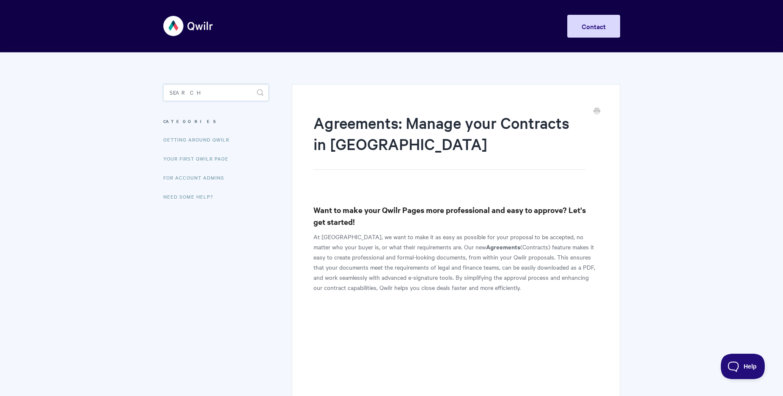
click at [194, 91] on input "Search" at bounding box center [215, 92] width 105 height 17
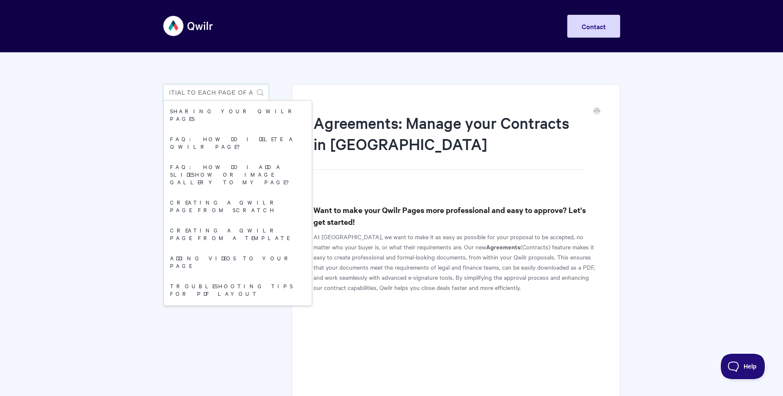
scroll to position [0, 37]
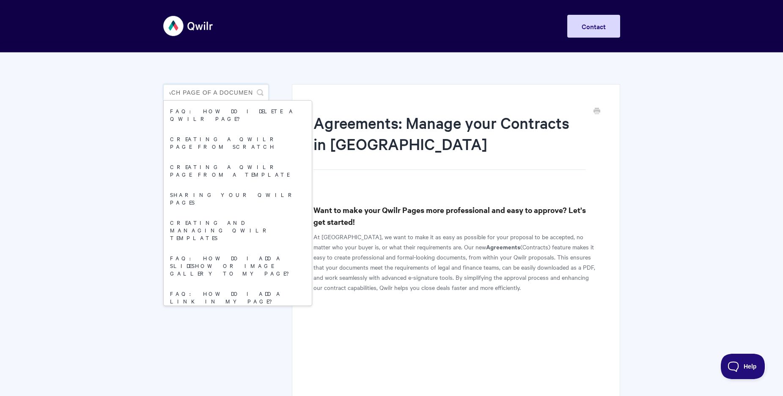
type input "add an initial to each page of a document"
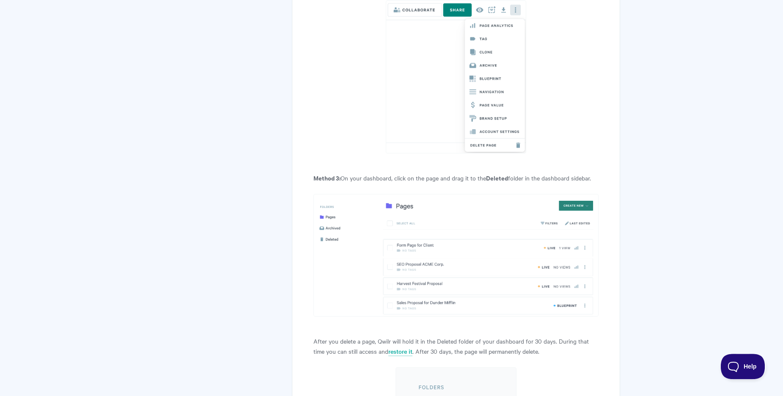
scroll to position [544, 0]
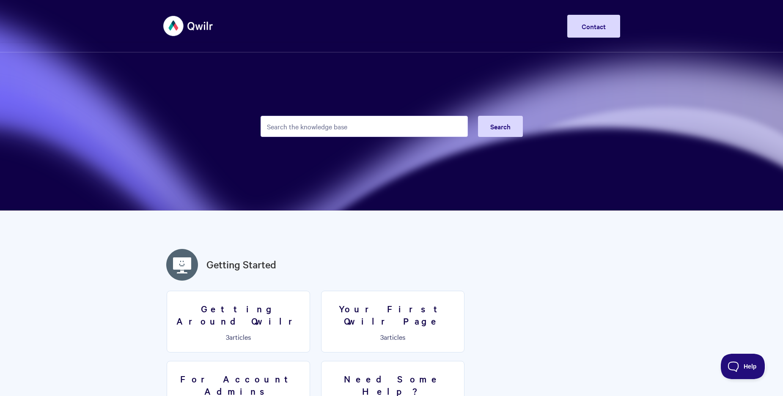
click at [275, 124] on input "Search the knowledge base" at bounding box center [364, 126] width 207 height 21
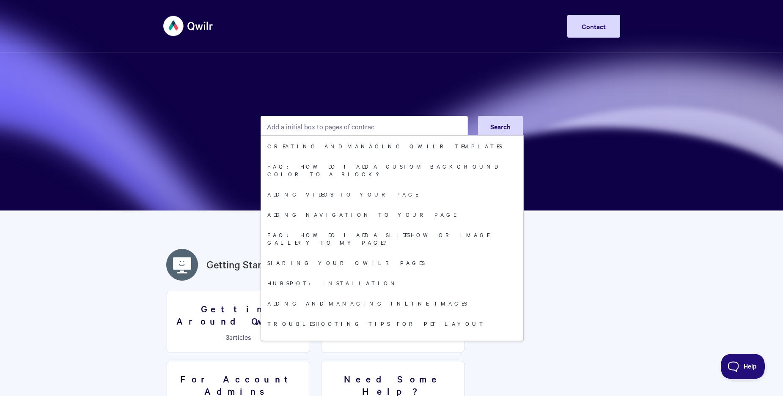
type input "Add a initial box to pages of contract"
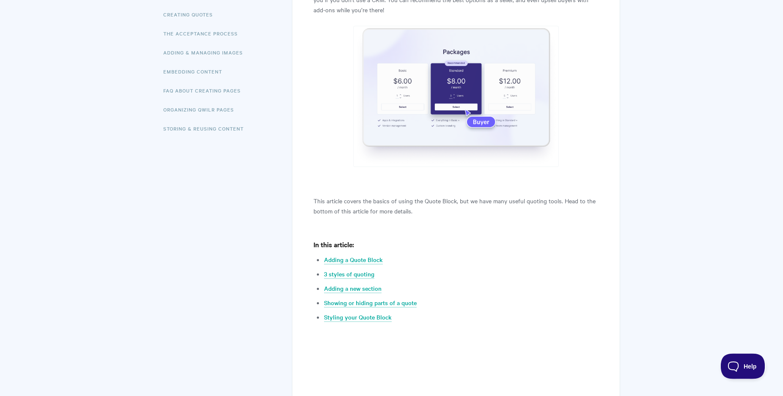
scroll to position [86, 0]
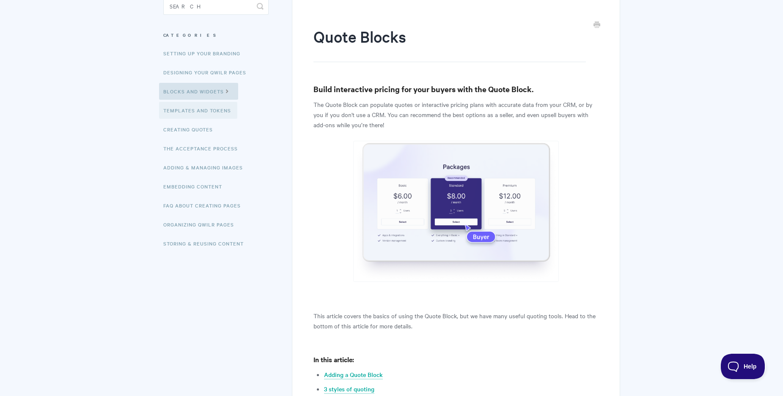
click at [189, 110] on link "Templates and Tokens" at bounding box center [198, 110] width 78 height 17
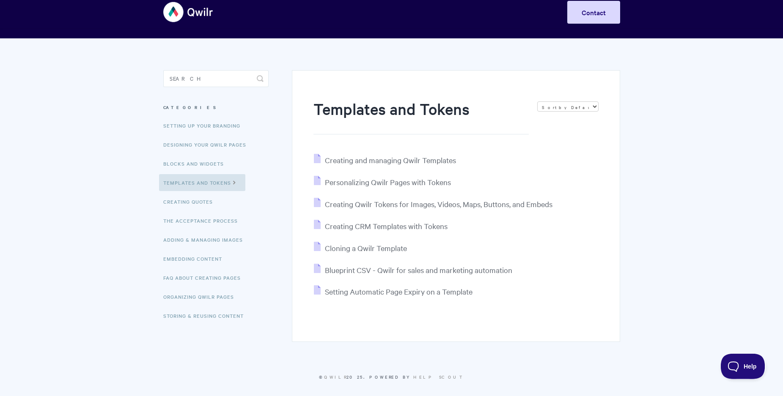
scroll to position [20, 0]
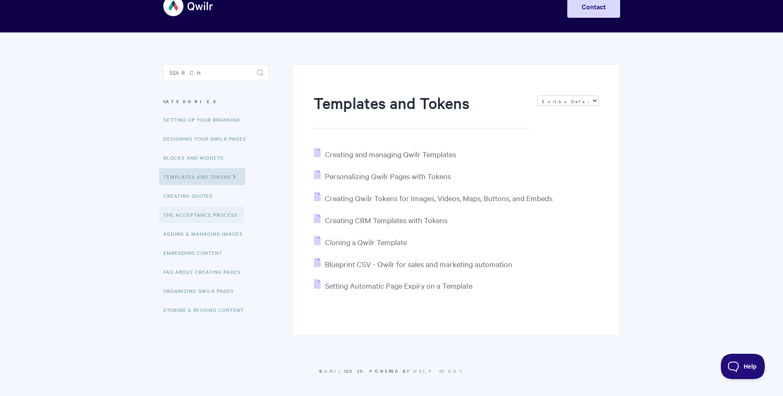
click at [210, 217] on link "The Acceptance Process" at bounding box center [201, 214] width 85 height 17
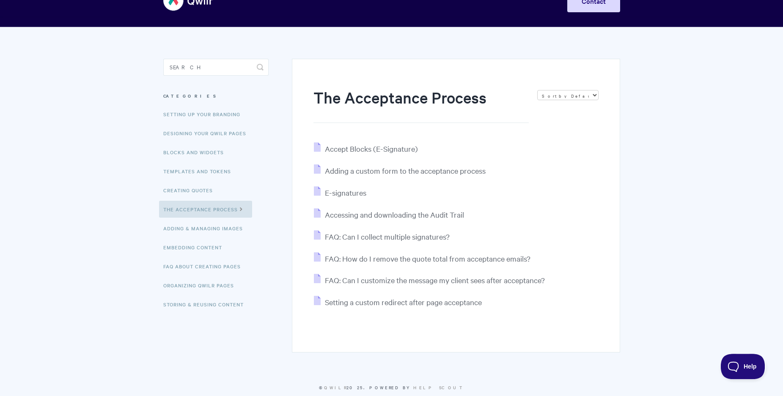
scroll to position [42, 0]
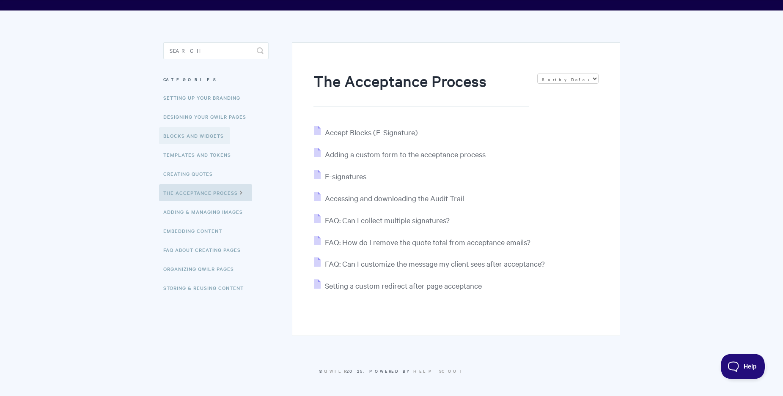
click at [203, 136] on link "Blocks and Widgets" at bounding box center [194, 135] width 71 height 17
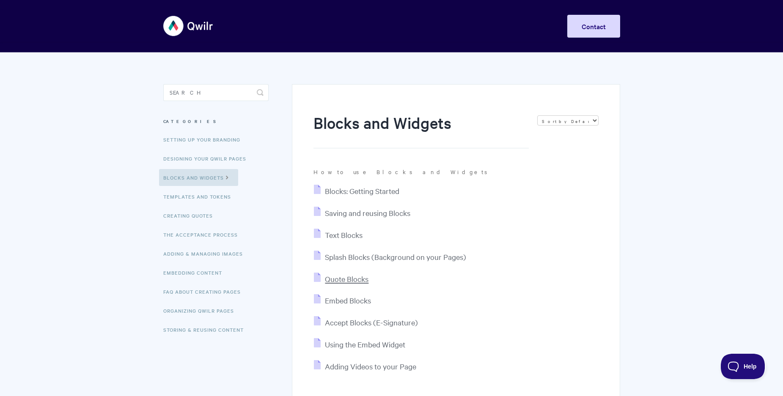
click at [350, 280] on span "Quote Blocks" at bounding box center [347, 279] width 44 height 10
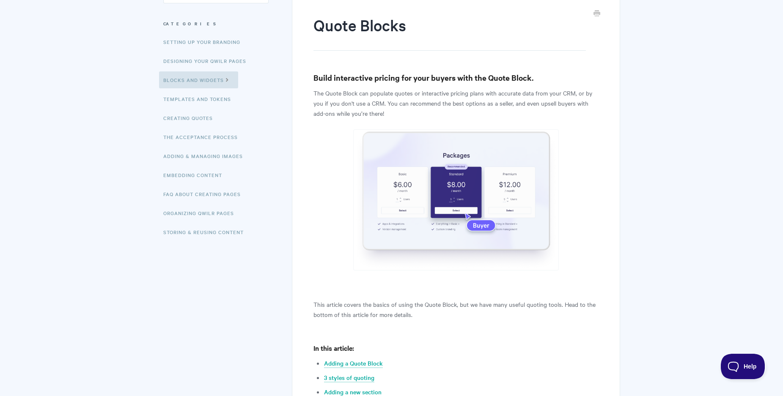
scroll to position [86, 0]
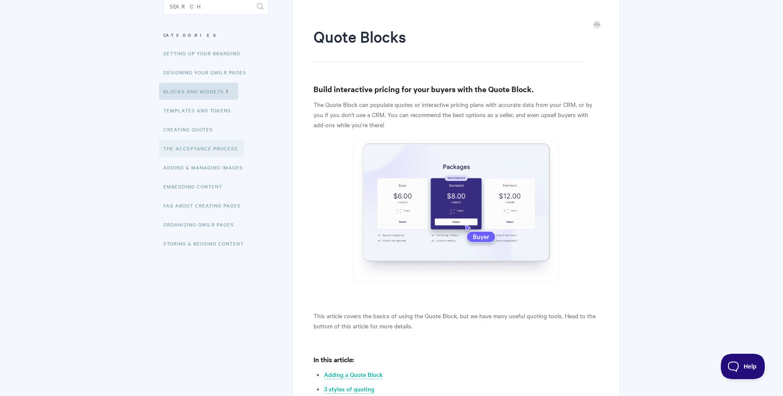
click at [209, 148] on link "The Acceptance Process" at bounding box center [201, 148] width 85 height 17
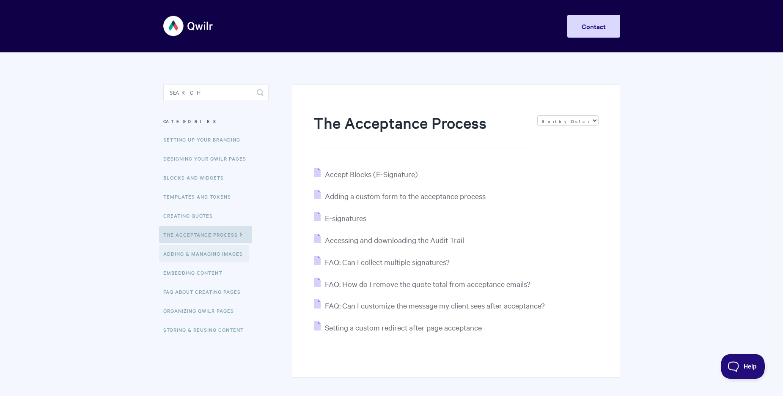
click at [217, 254] on link "Adding & Managing Images" at bounding box center [204, 253] width 90 height 17
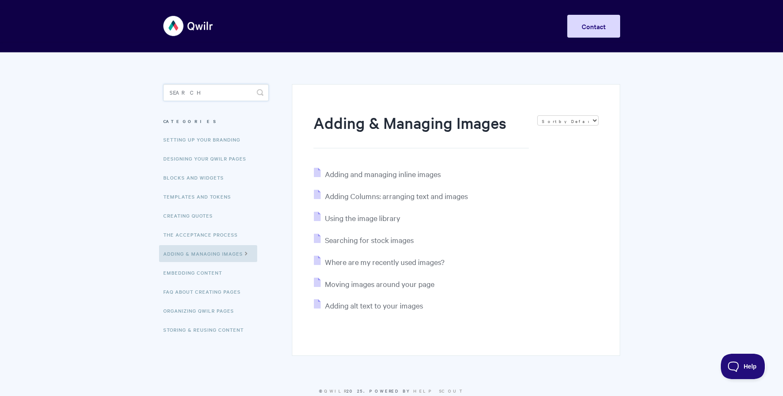
drag, startPoint x: 170, startPoint y: 92, endPoint x: 207, endPoint y: 94, distance: 37.7
click at [207, 94] on input "Search" at bounding box center [215, 92] width 105 height 17
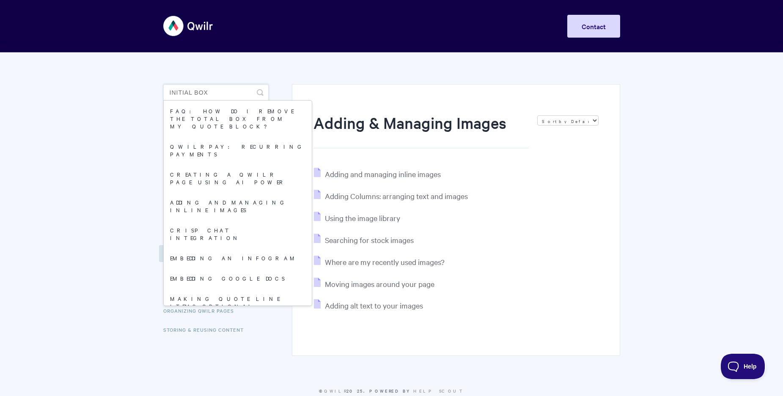
type input "initial box"
click at [233, 316] on link "Pipedrive: Adding Custom Field Tokens" at bounding box center [238, 330] width 148 height 28
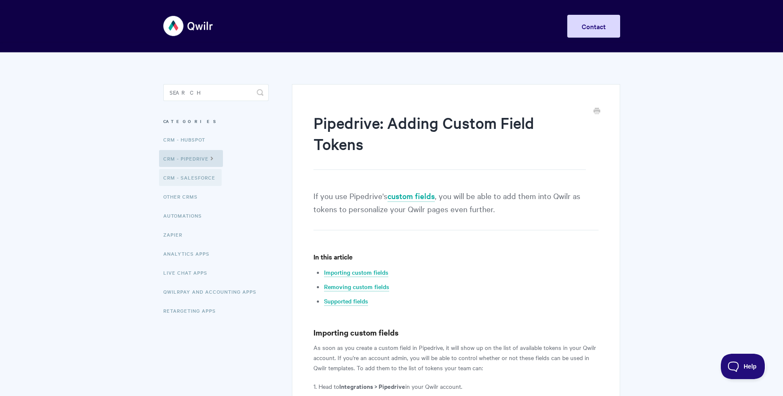
click at [198, 178] on link "CRM - Salesforce" at bounding box center [190, 177] width 63 height 17
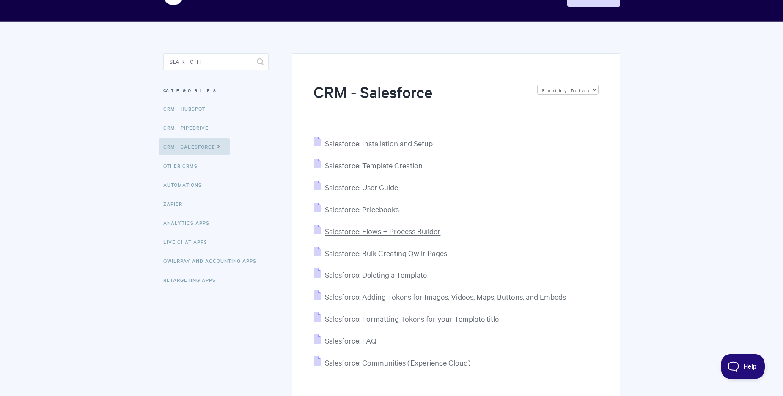
scroll to position [22, 0]
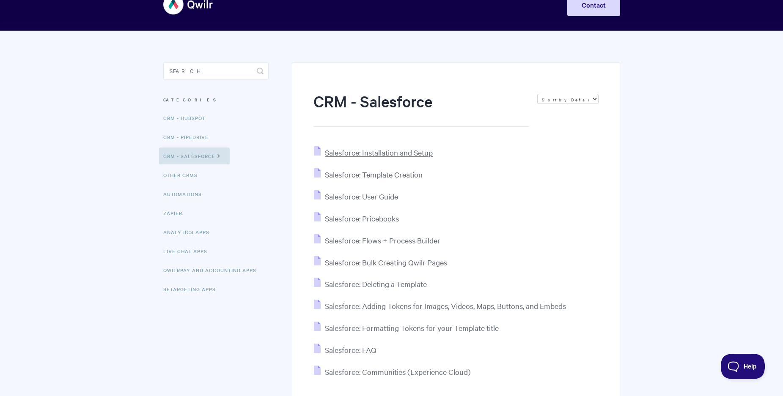
click at [387, 154] on span "Salesforce: Installation and Setup" at bounding box center [379, 153] width 108 height 10
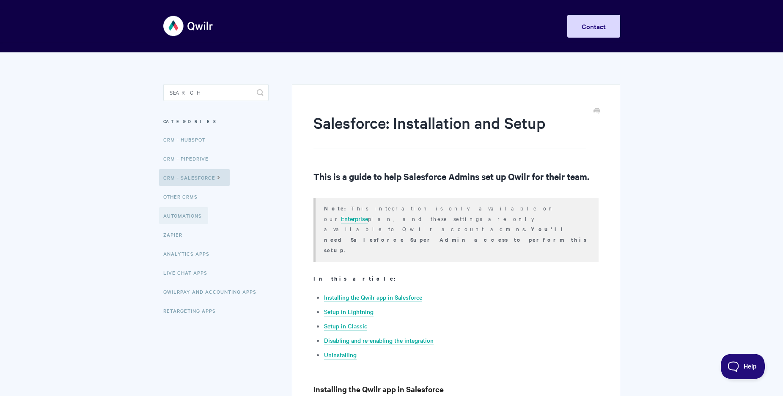
click at [186, 217] on link "Automations" at bounding box center [183, 215] width 49 height 17
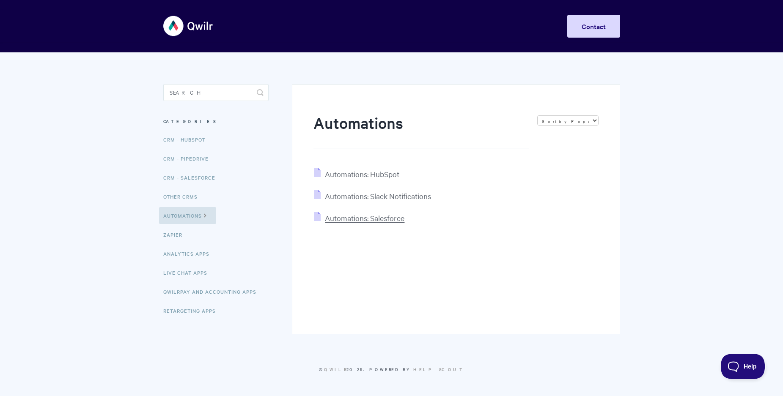
click at [349, 219] on span "Automations: Salesforce" at bounding box center [365, 218] width 80 height 10
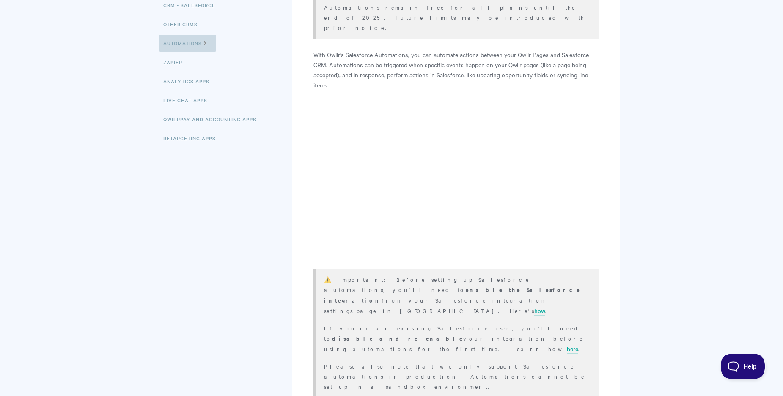
scroll to position [43, 0]
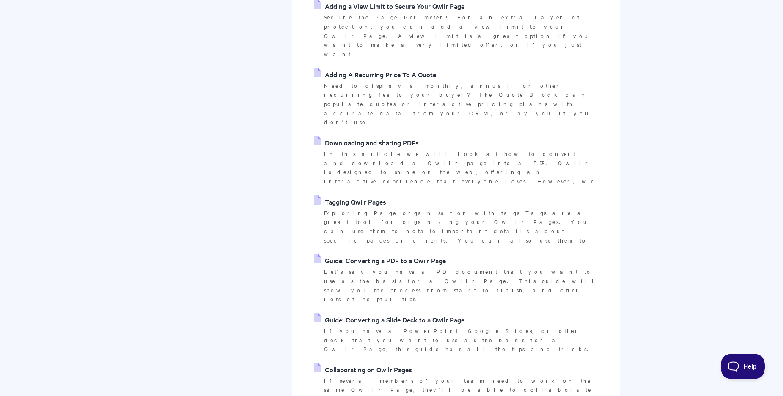
scroll to position [1970, 0]
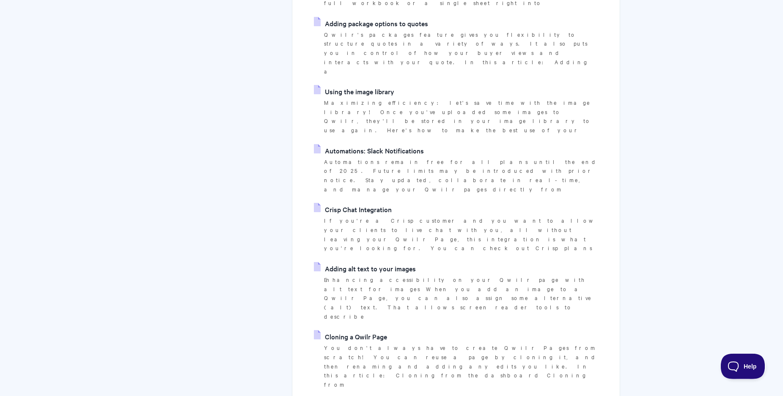
scroll to position [1970, 0]
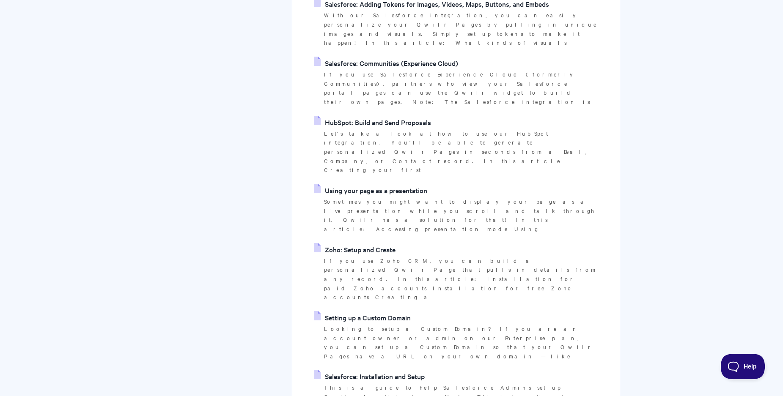
scroll to position [647, 0]
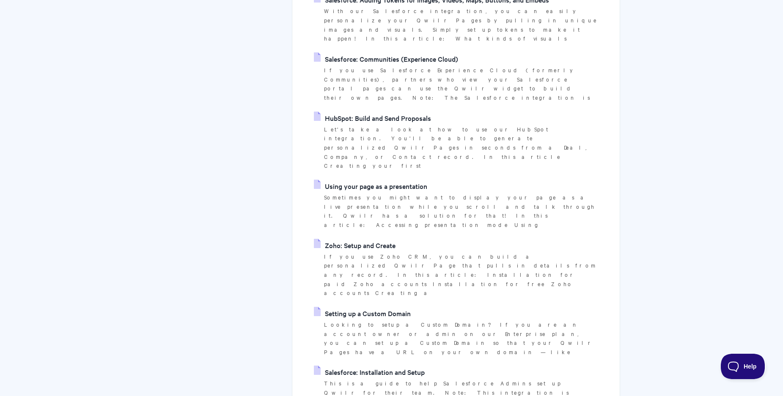
click at [395, 307] on link "Setting up a Custom Domain" at bounding box center [362, 313] width 97 height 13
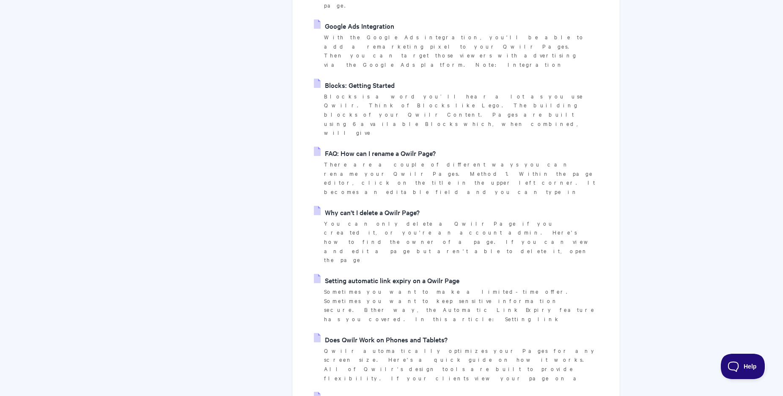
scroll to position [1970, 0]
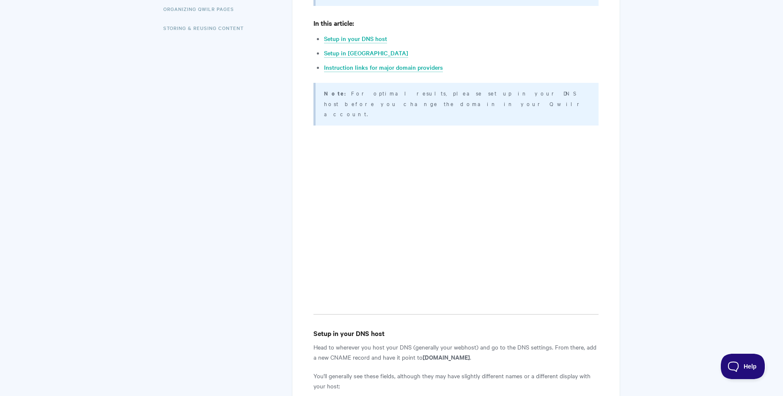
scroll to position [86, 0]
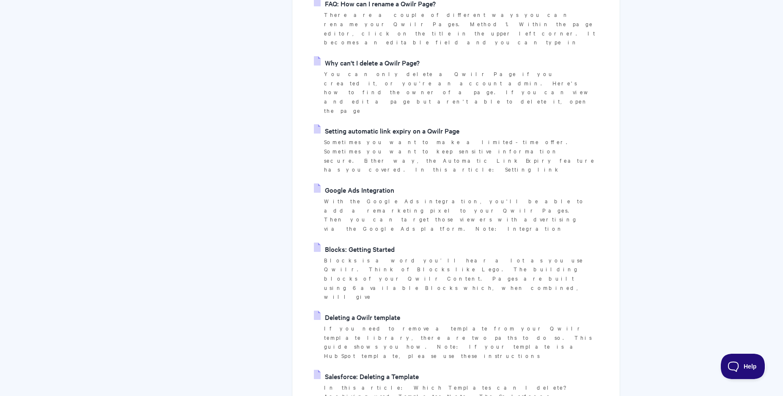
scroll to position [1970, 0]
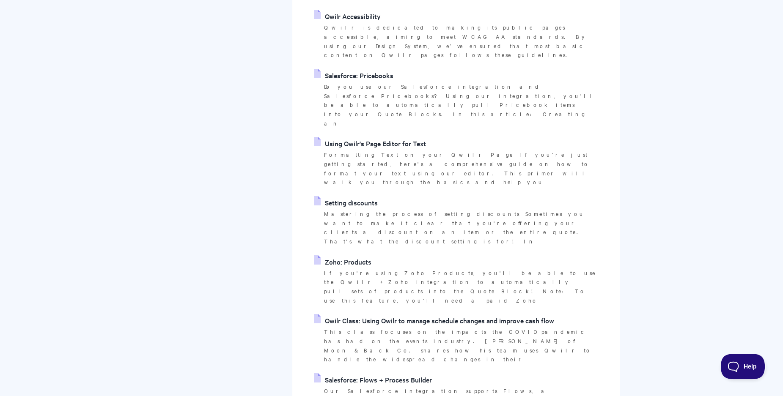
scroll to position [1970, 0]
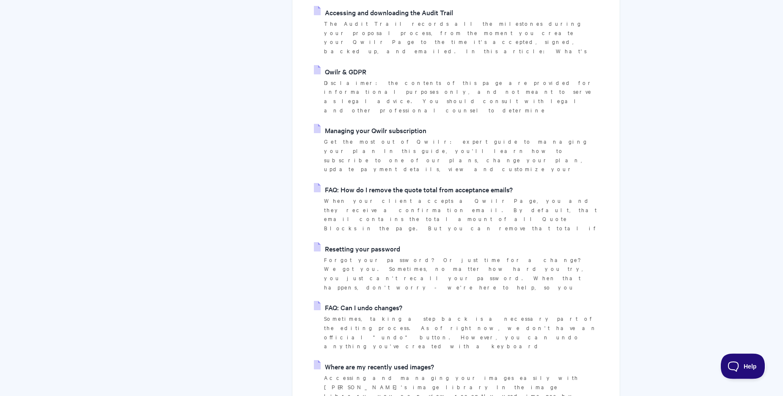
scroll to position [1970, 0]
